Goal: Find specific page/section: Find specific page/section

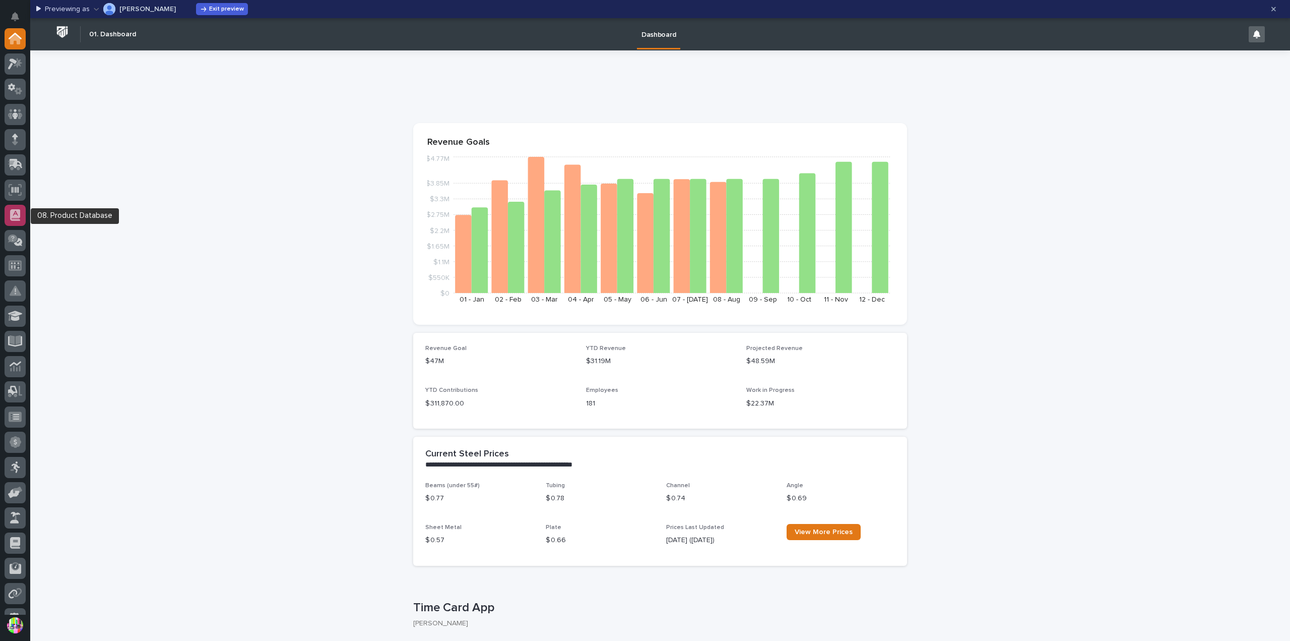
click at [19, 220] on icon at bounding box center [15, 215] width 10 height 12
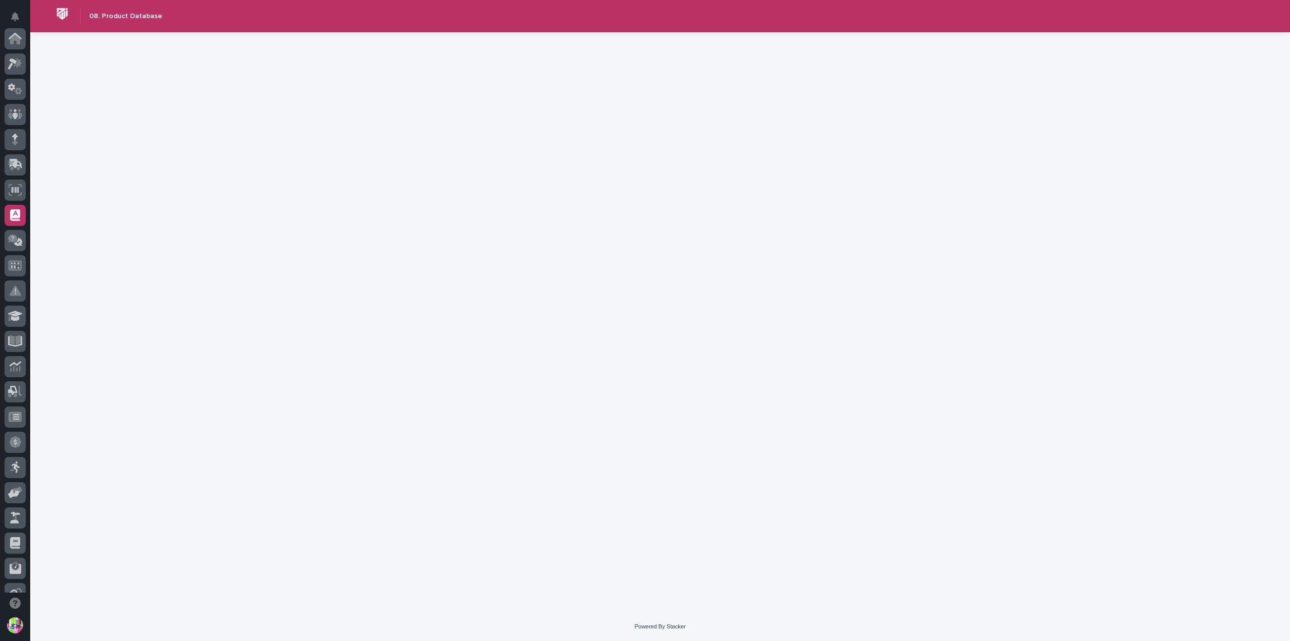
scroll to position [176, 0]
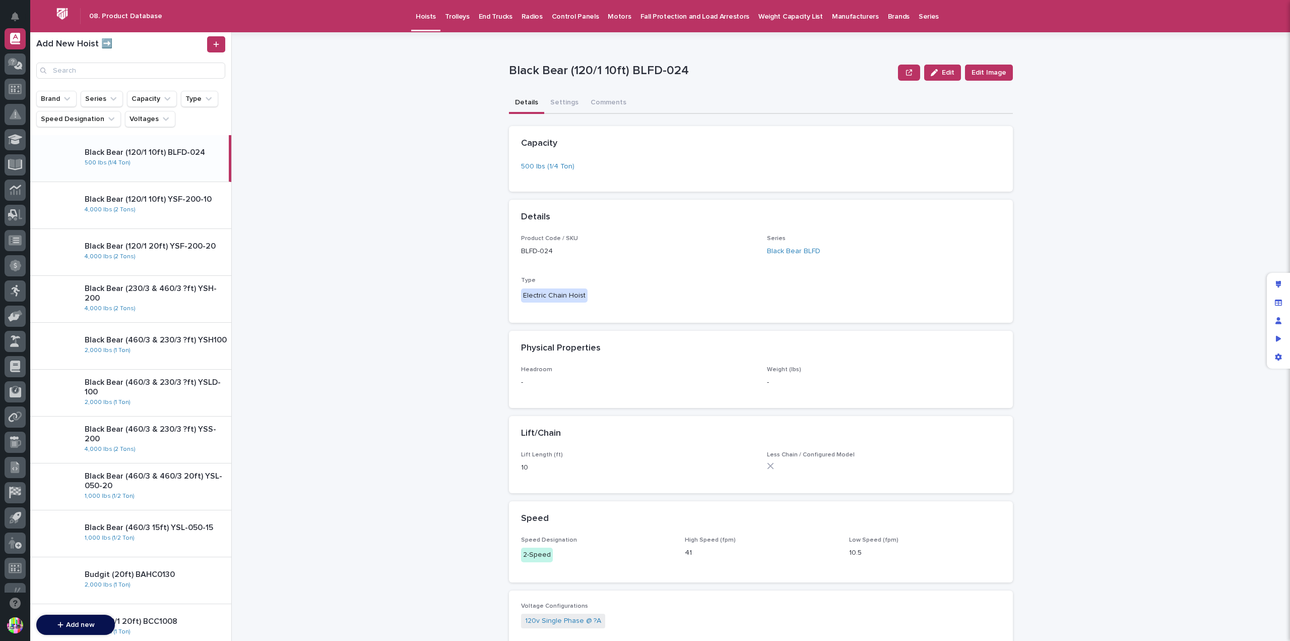
click at [457, 14] on p "Trolleys" at bounding box center [457, 10] width 25 height 21
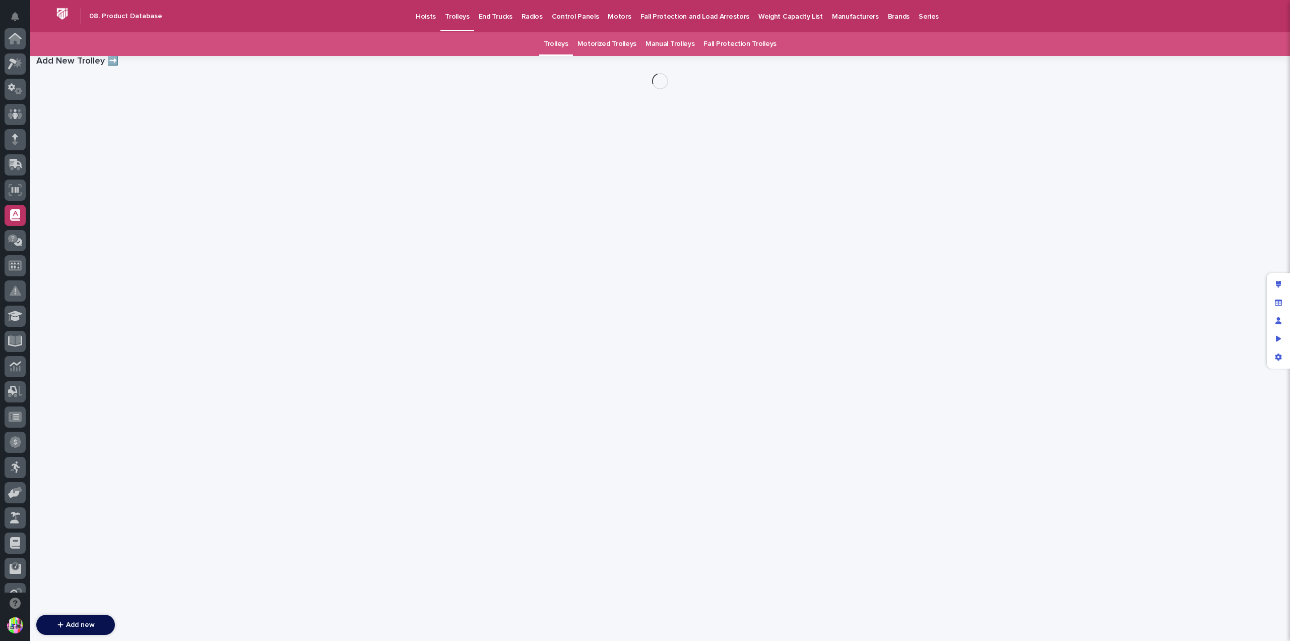
scroll to position [176, 0]
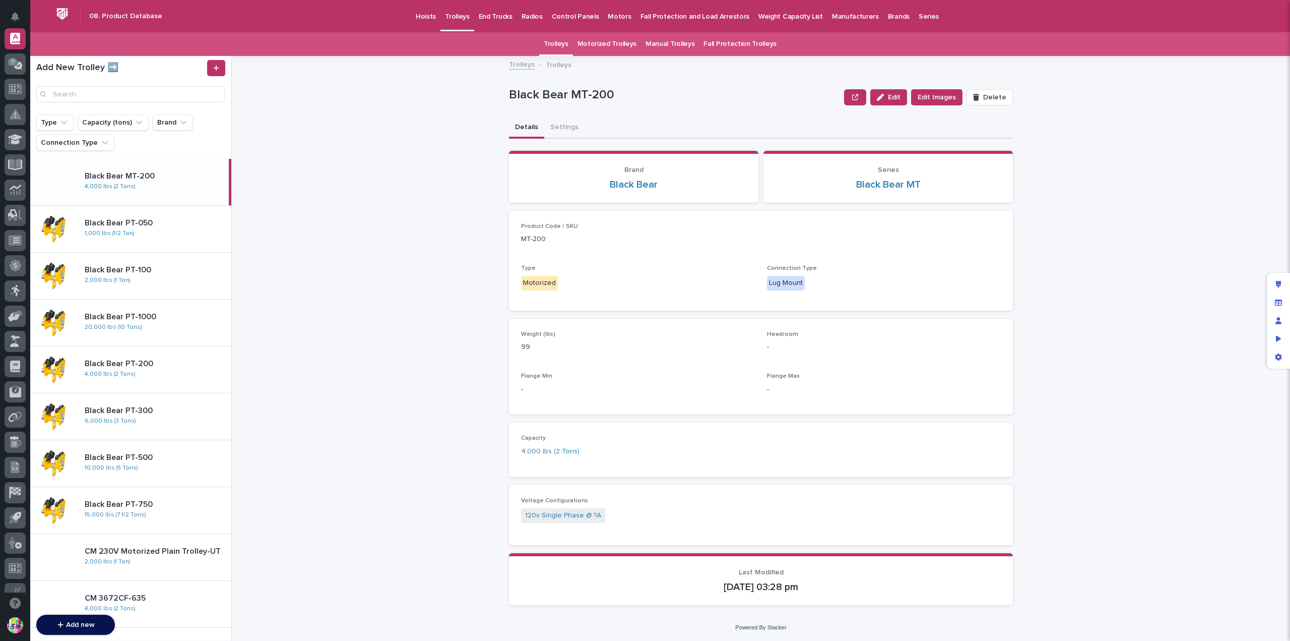
click at [416, 15] on p "Hoists" at bounding box center [426, 10] width 20 height 21
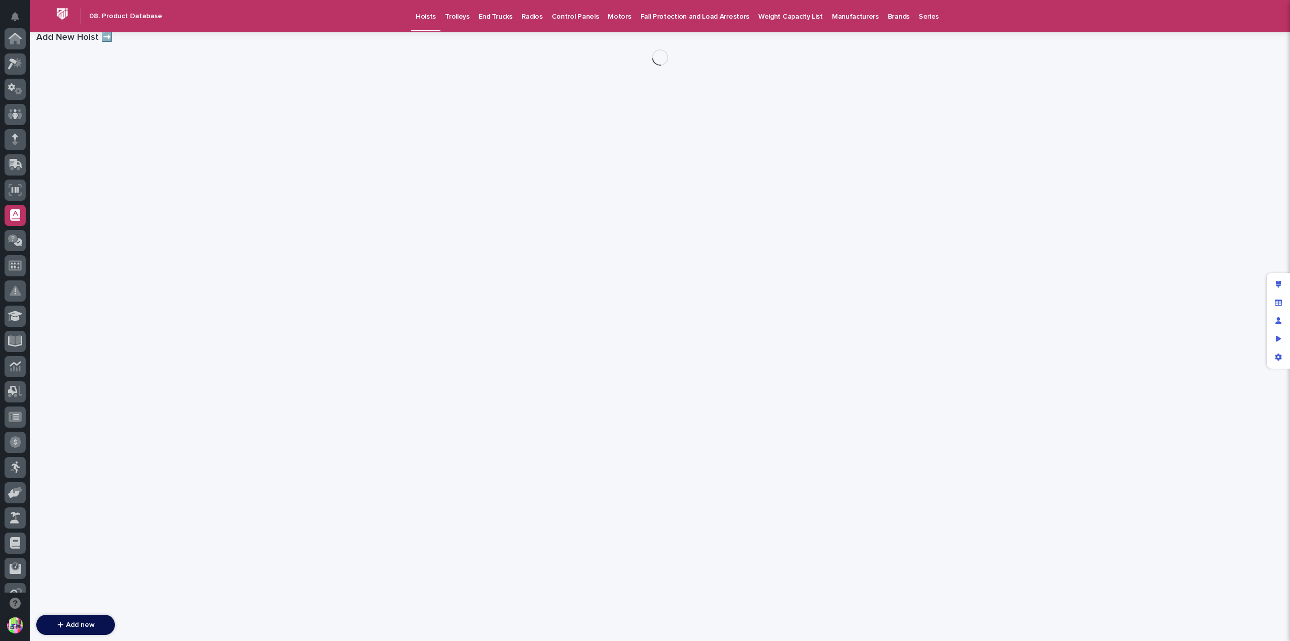
scroll to position [176, 0]
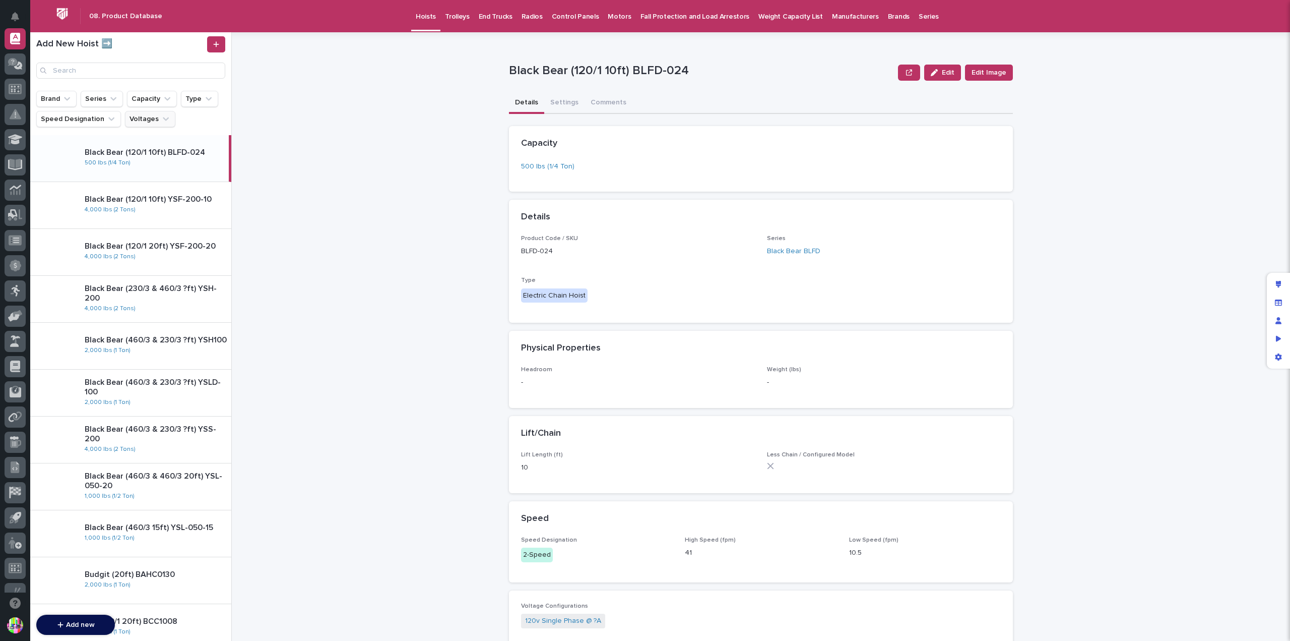
click at [131, 119] on button "Voltages" at bounding box center [150, 119] width 50 height 16
click at [411, 62] on div "**********" at bounding box center [767, 336] width 1046 height 608
click at [1276, 300] on icon "Manage fields and data" at bounding box center [1278, 302] width 7 height 6
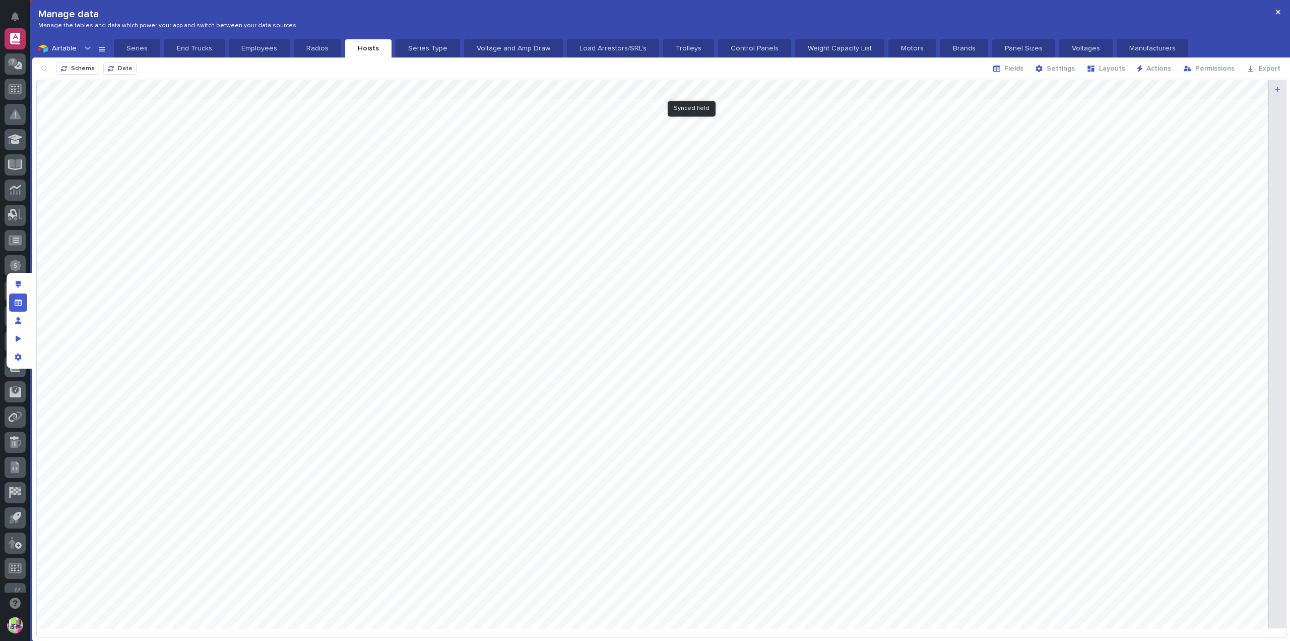
click at [686, 85] on div at bounding box center [662, 358] width 1250 height 556
